Goal: Task Accomplishment & Management: Manage account settings

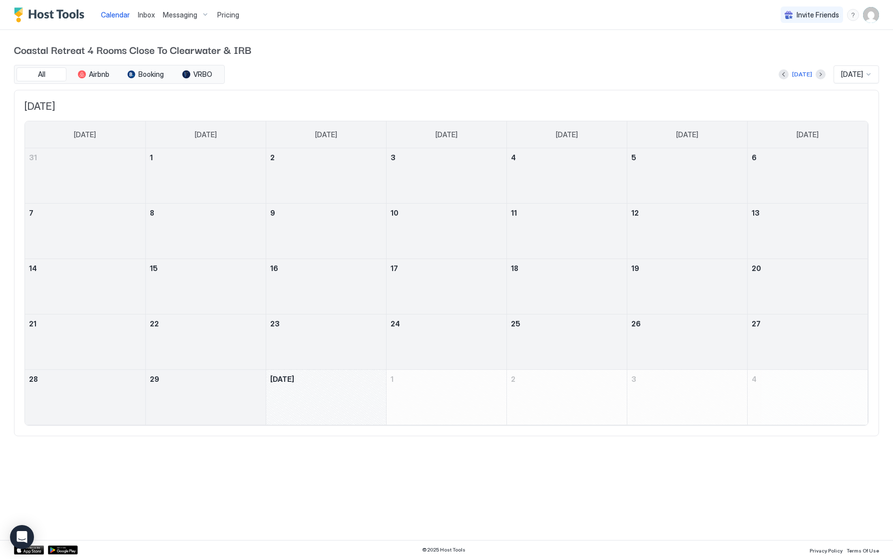
click at [871, 17] on img "User profile" at bounding box center [871, 15] width 16 height 16
click at [786, 54] on span "Settings" at bounding box center [780, 55] width 27 height 9
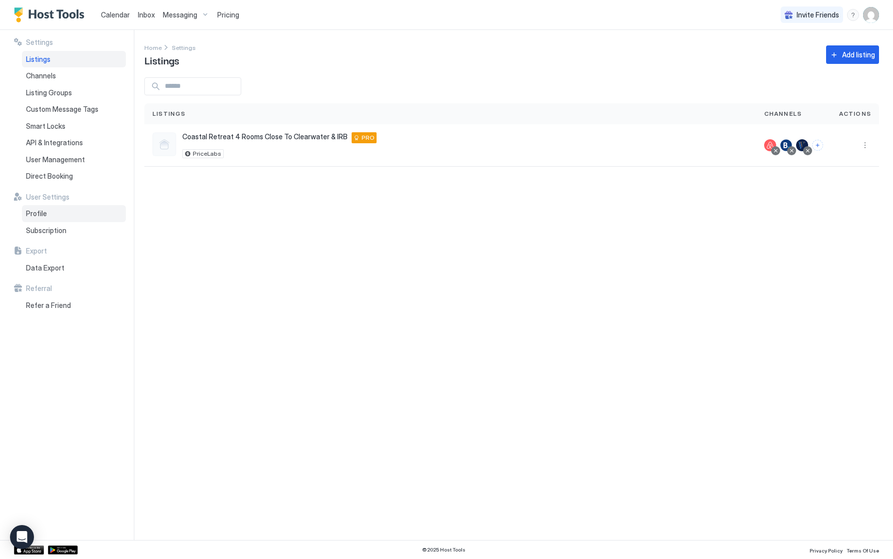
click at [33, 214] on span "Profile" at bounding box center [36, 213] width 21 height 9
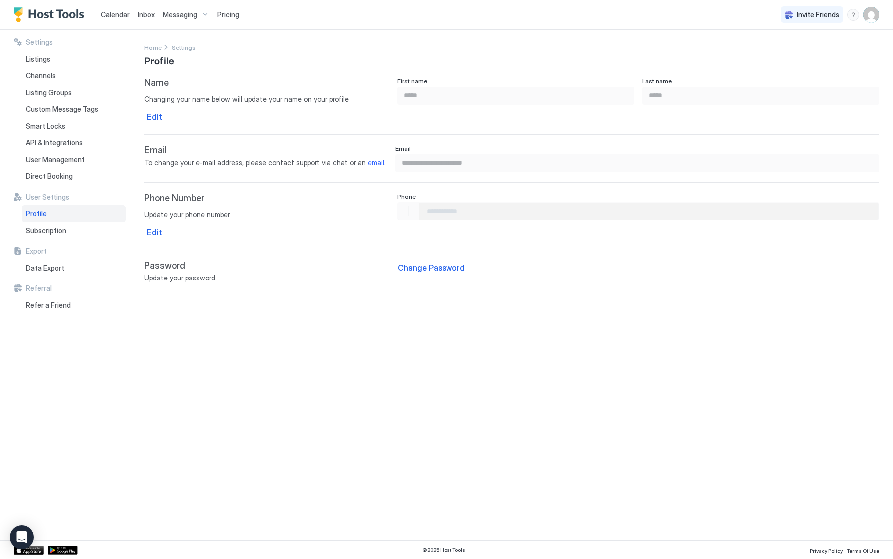
type input "**********"
click at [439, 267] on div "Change Password" at bounding box center [430, 268] width 67 height 12
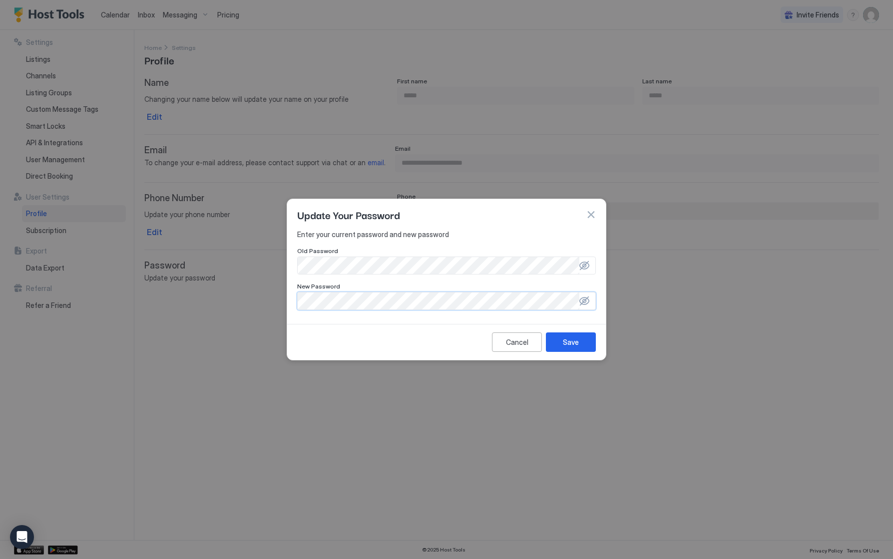
click at [584, 299] on div at bounding box center [584, 301] width 10 height 10
click at [571, 340] on div "Save" at bounding box center [571, 342] width 16 height 10
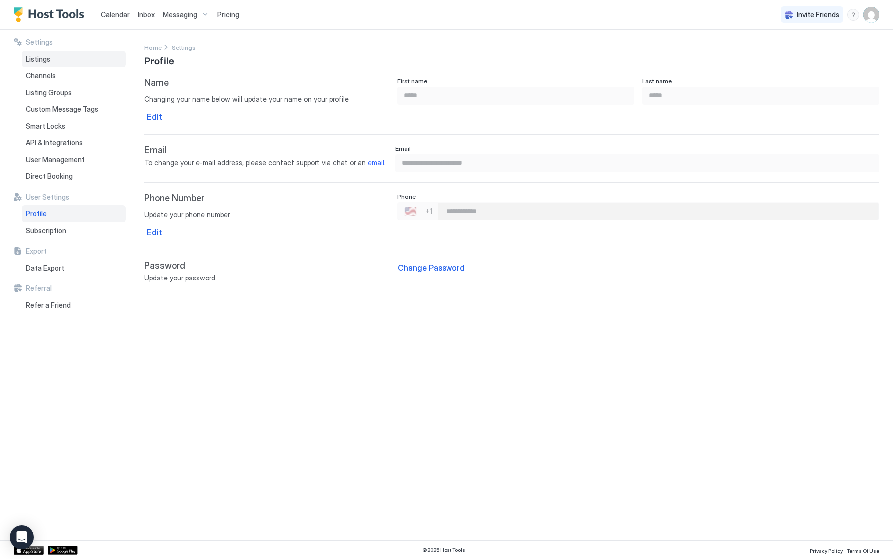
click at [37, 56] on span "Listings" at bounding box center [38, 59] width 24 height 9
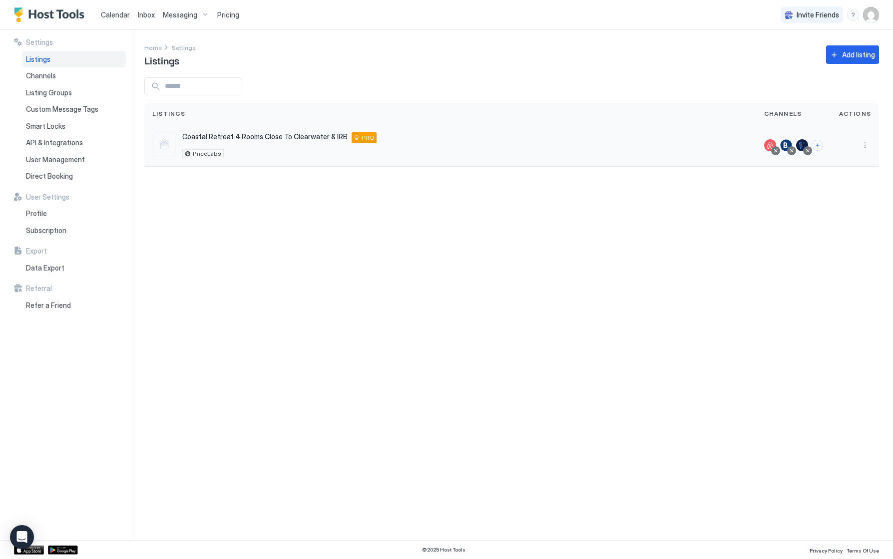
click at [312, 137] on span "Coastal Retreat 4 Rooms Close To Clearwater & IRB" at bounding box center [264, 136] width 165 height 9
click at [58, 13] on img "Host Tools Logo" at bounding box center [51, 14] width 75 height 15
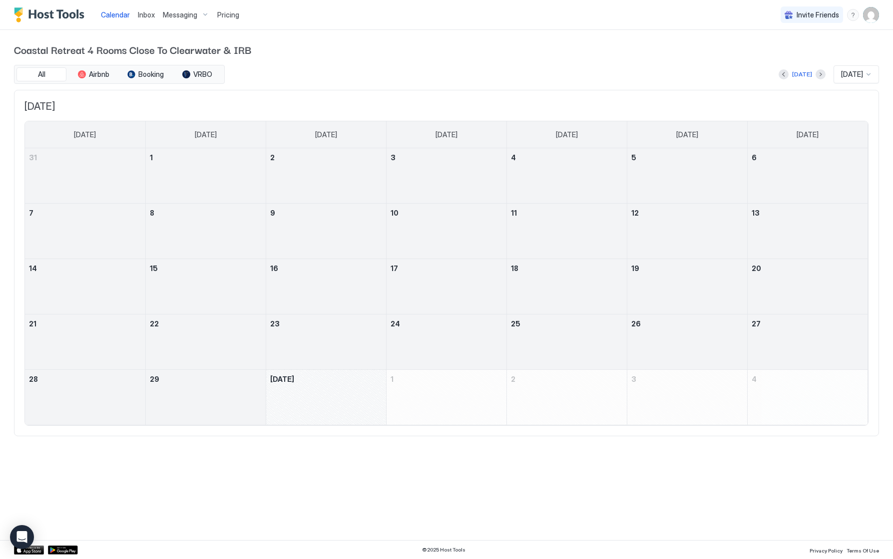
click at [228, 14] on span "Pricing" at bounding box center [228, 14] width 22 height 9
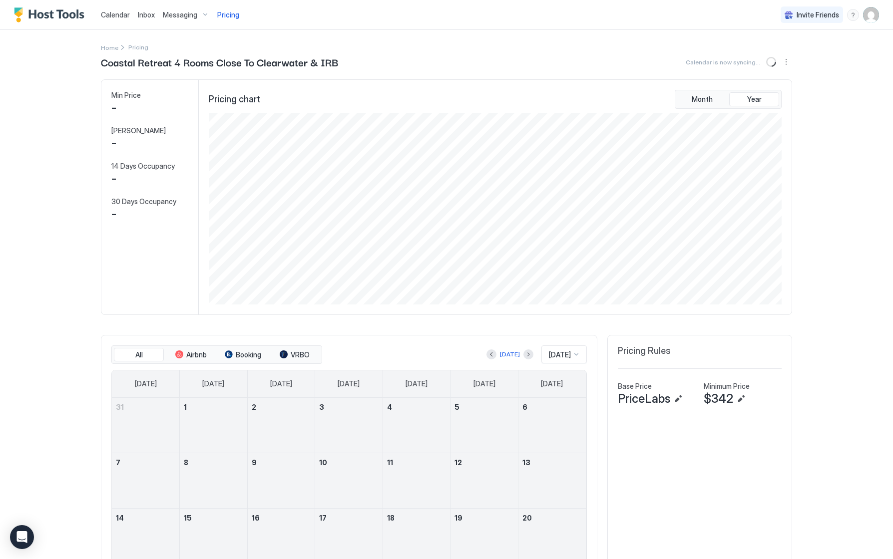
scroll to position [192, 575]
click at [36, 13] on img "Host Tools Logo" at bounding box center [51, 14] width 75 height 15
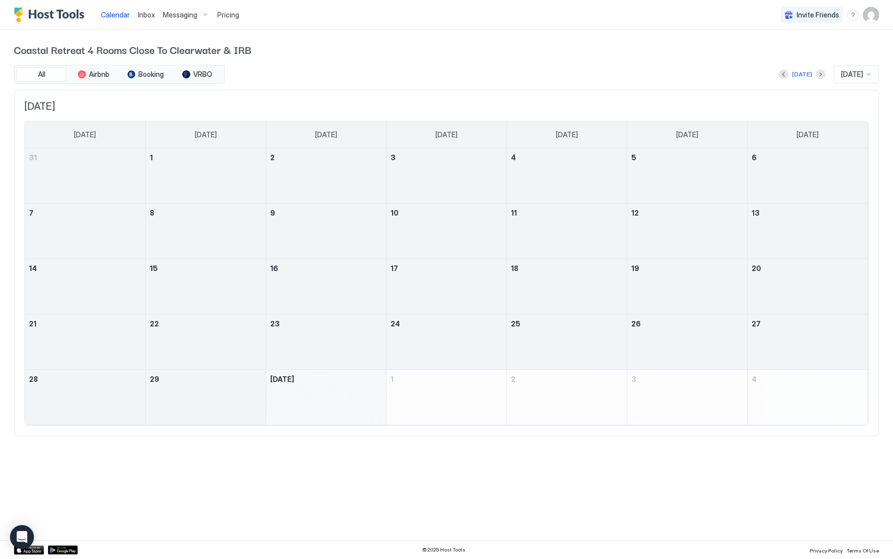
click at [873, 16] on img "User profile" at bounding box center [871, 15] width 16 height 16
click at [783, 57] on span "Settings" at bounding box center [780, 55] width 27 height 9
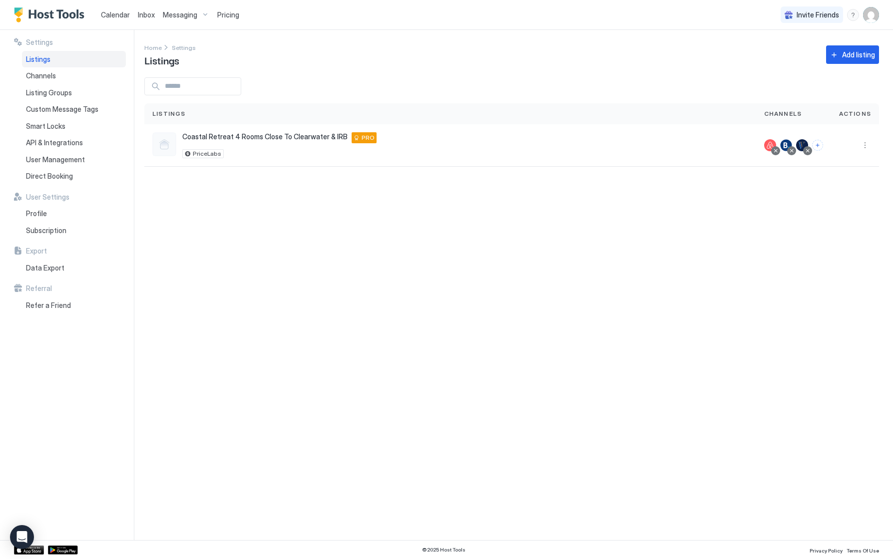
click at [871, 16] on img "User profile" at bounding box center [871, 15] width 16 height 16
click at [230, 15] on div at bounding box center [446, 279] width 893 height 559
click at [225, 15] on div at bounding box center [446, 279] width 893 height 559
click at [224, 16] on span "Pricing" at bounding box center [228, 14] width 22 height 9
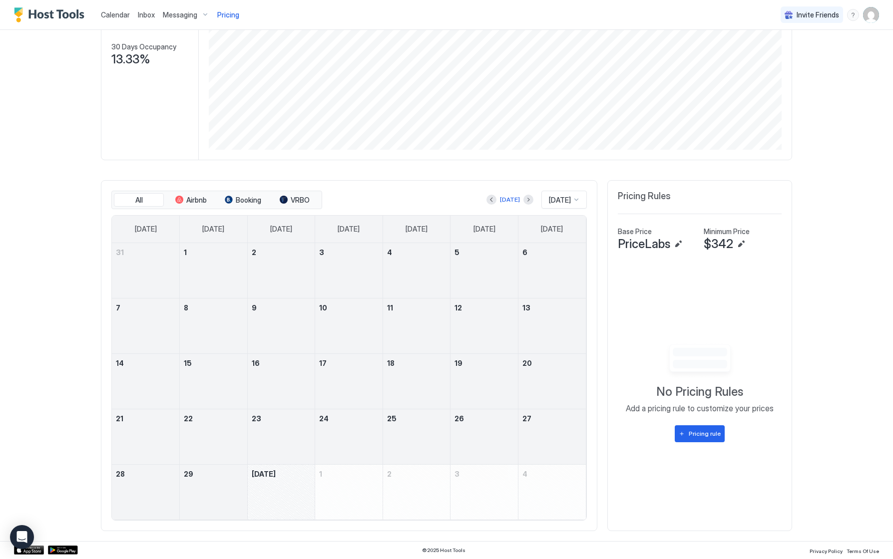
scroll to position [154, 0]
click at [523, 200] on button "Next month" at bounding box center [528, 201] width 10 height 10
